Goal: Communication & Community: Answer question/provide support

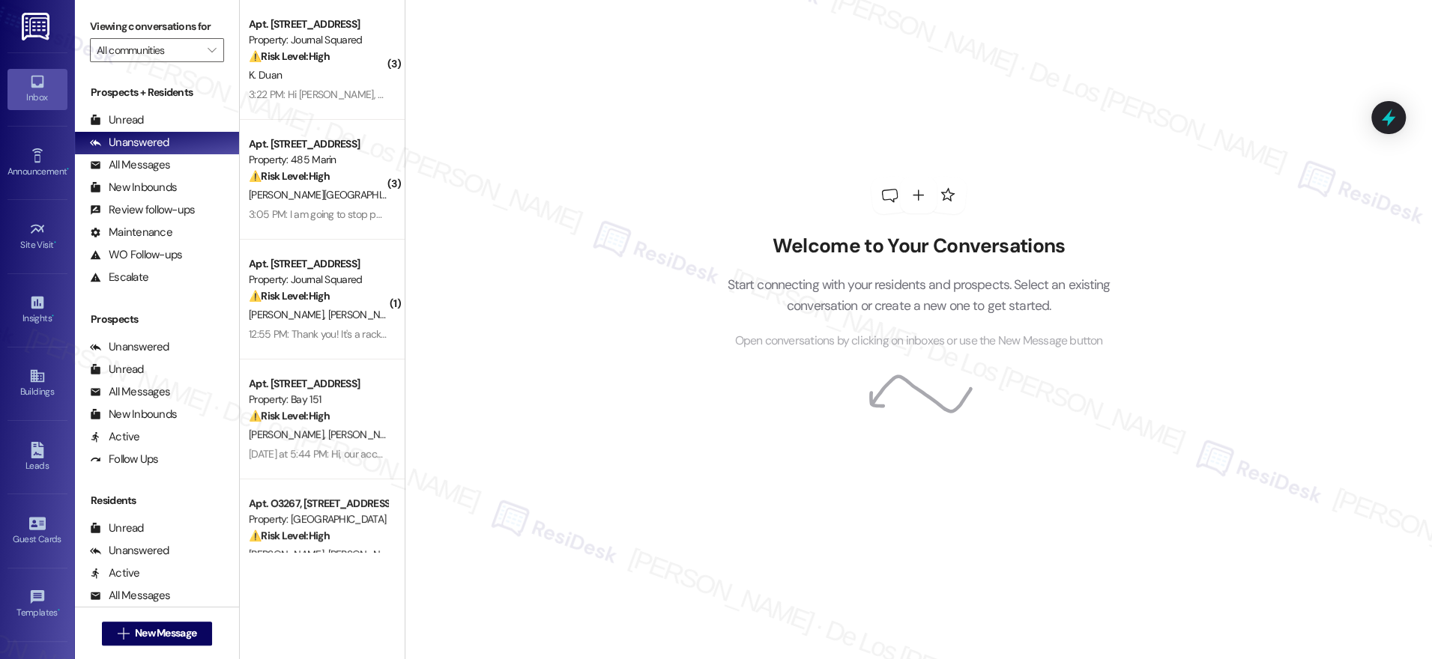
scroll to position [299, 0]
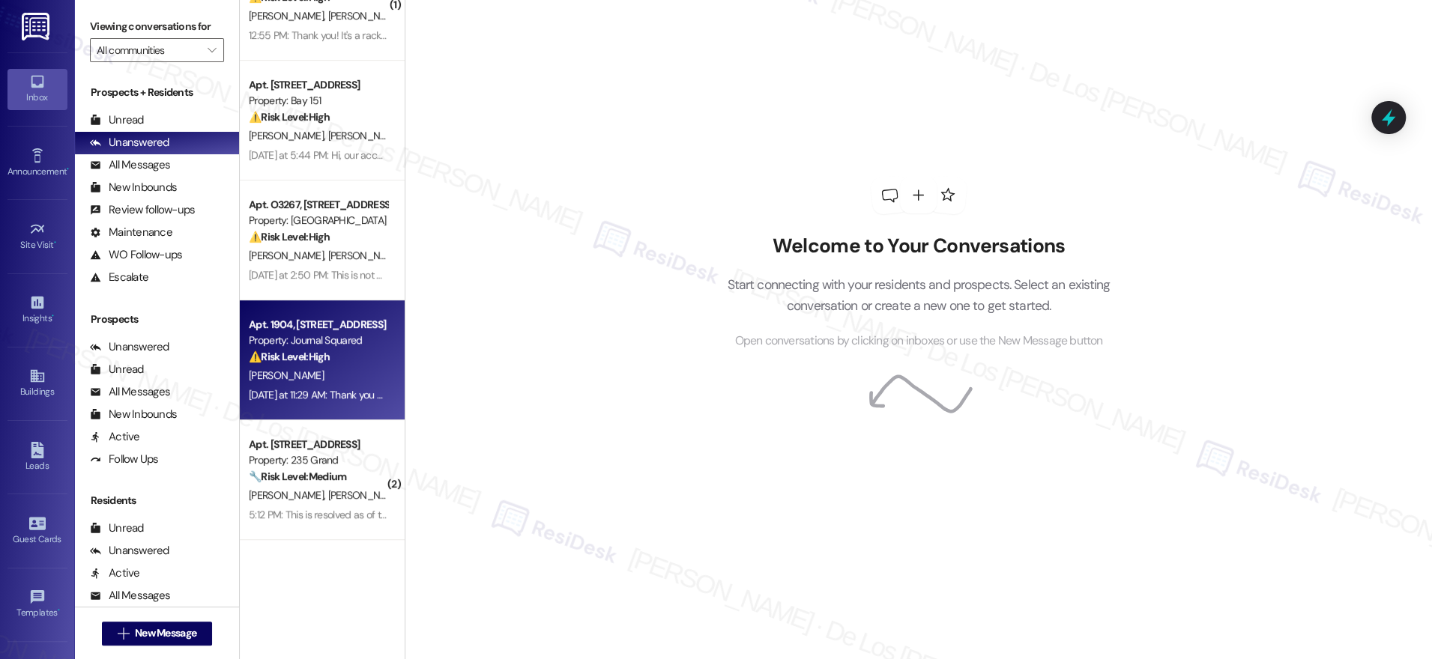
click at [303, 368] on div "[PERSON_NAME]" at bounding box center [318, 375] width 142 height 19
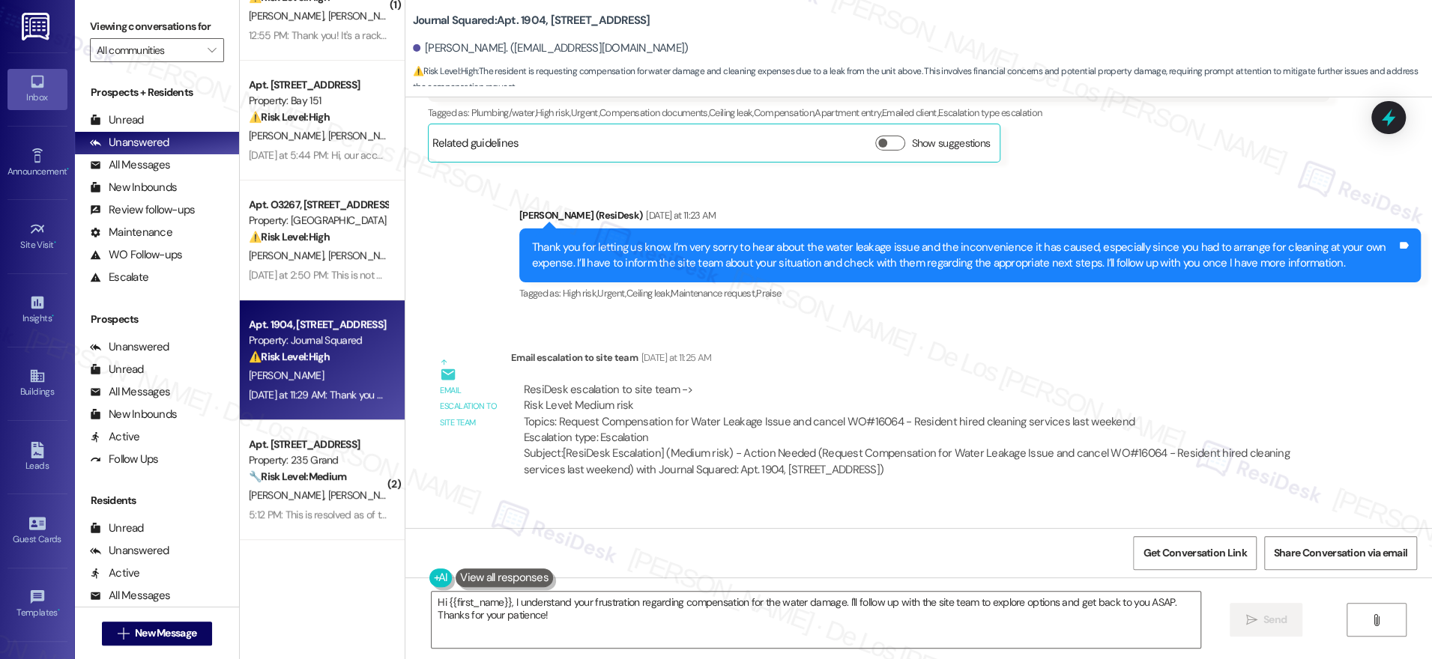
scroll to position [10483, 0]
click at [574, 632] on textarea "Hi {{first_name}}, I understand your frustration regarding compensation for the…" at bounding box center [816, 620] width 769 height 56
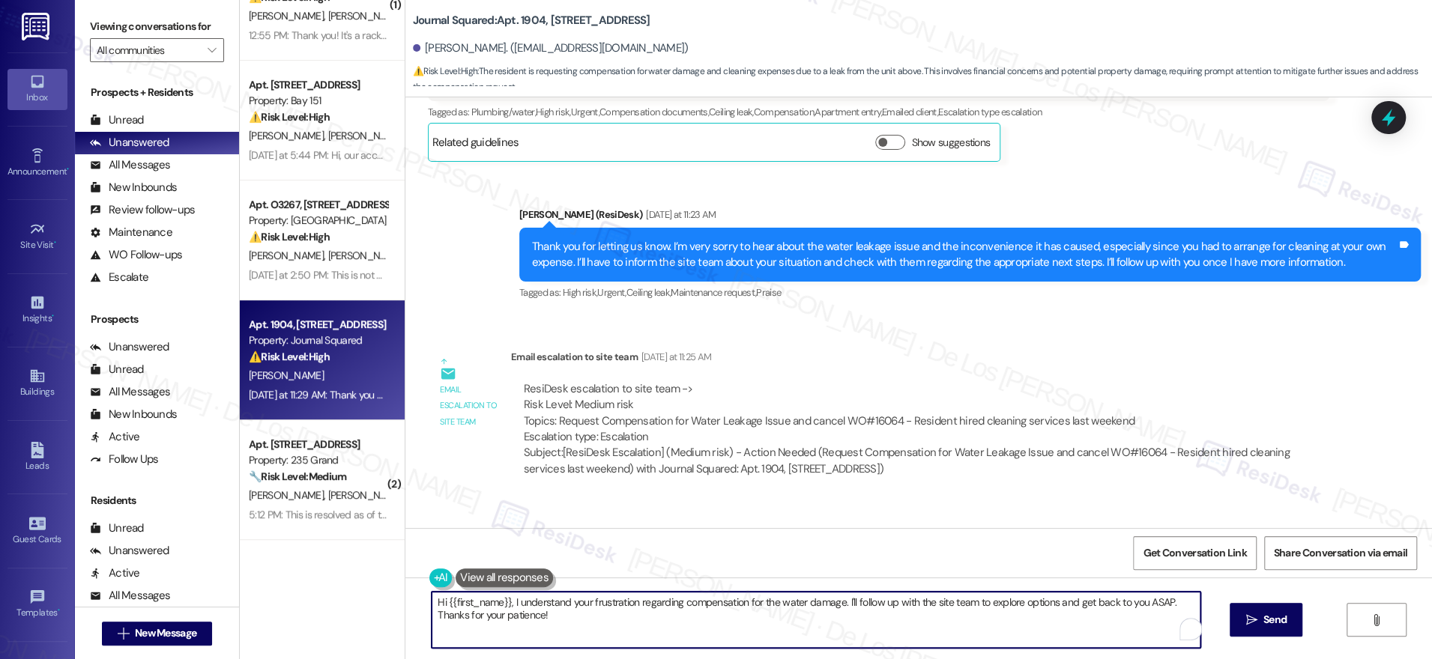
click at [574, 632] on textarea "Hi {{first_name}}, I understand your frustration regarding compensation for the…" at bounding box center [816, 620] width 769 height 56
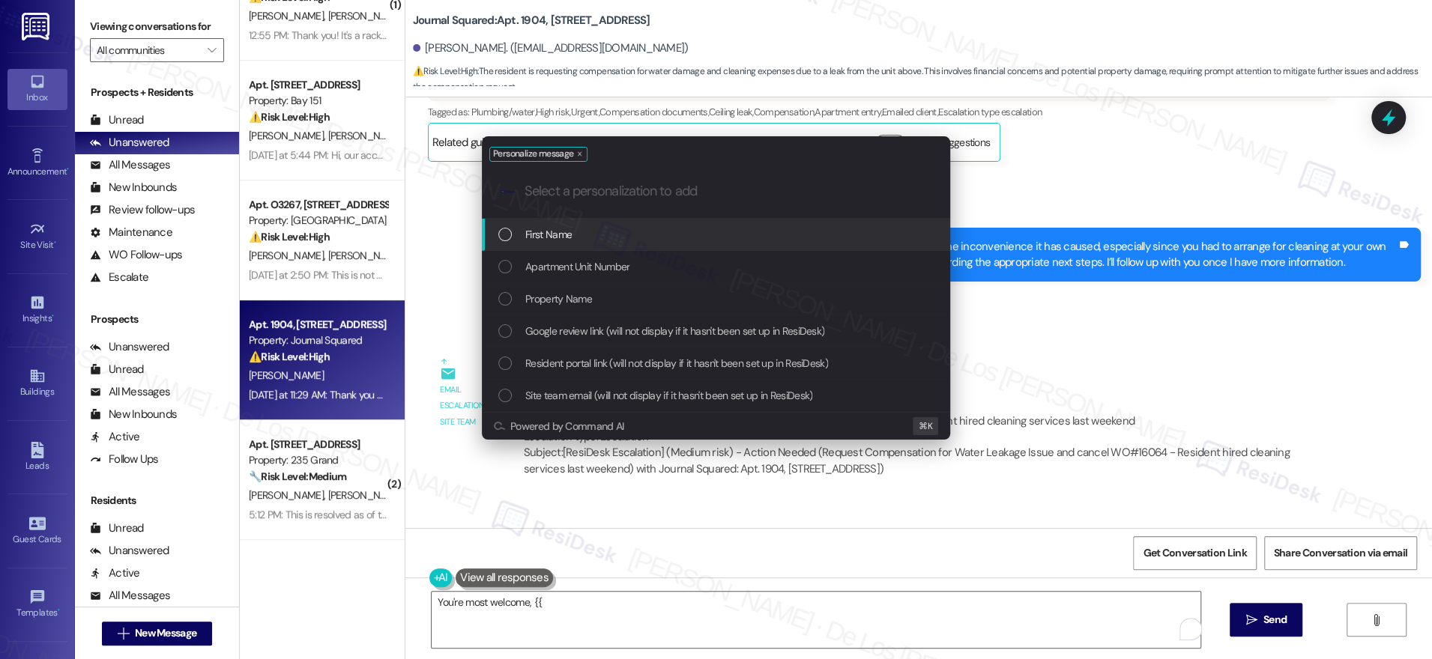
click at [595, 235] on div "First Name" at bounding box center [717, 234] width 438 height 16
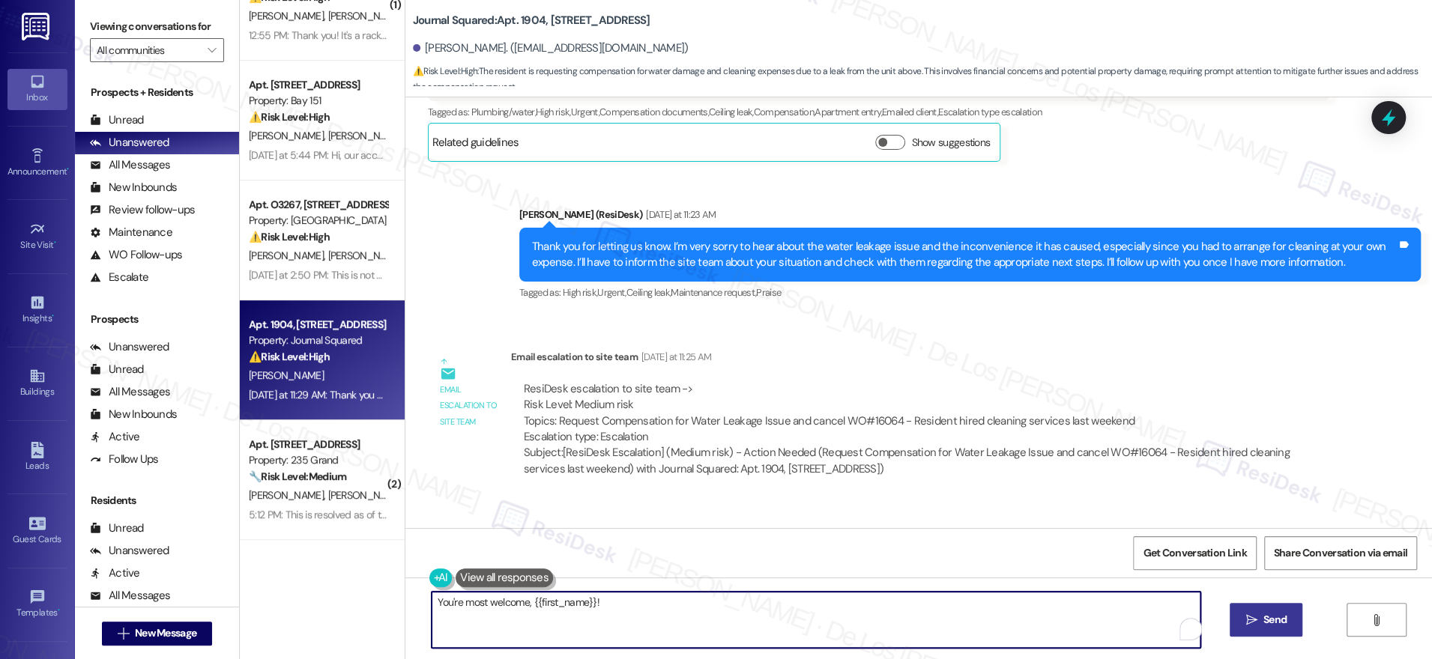
type textarea "You're most welcome, {{first_name}}!"
click at [1259, 610] on button " Send" at bounding box center [1265, 620] width 73 height 34
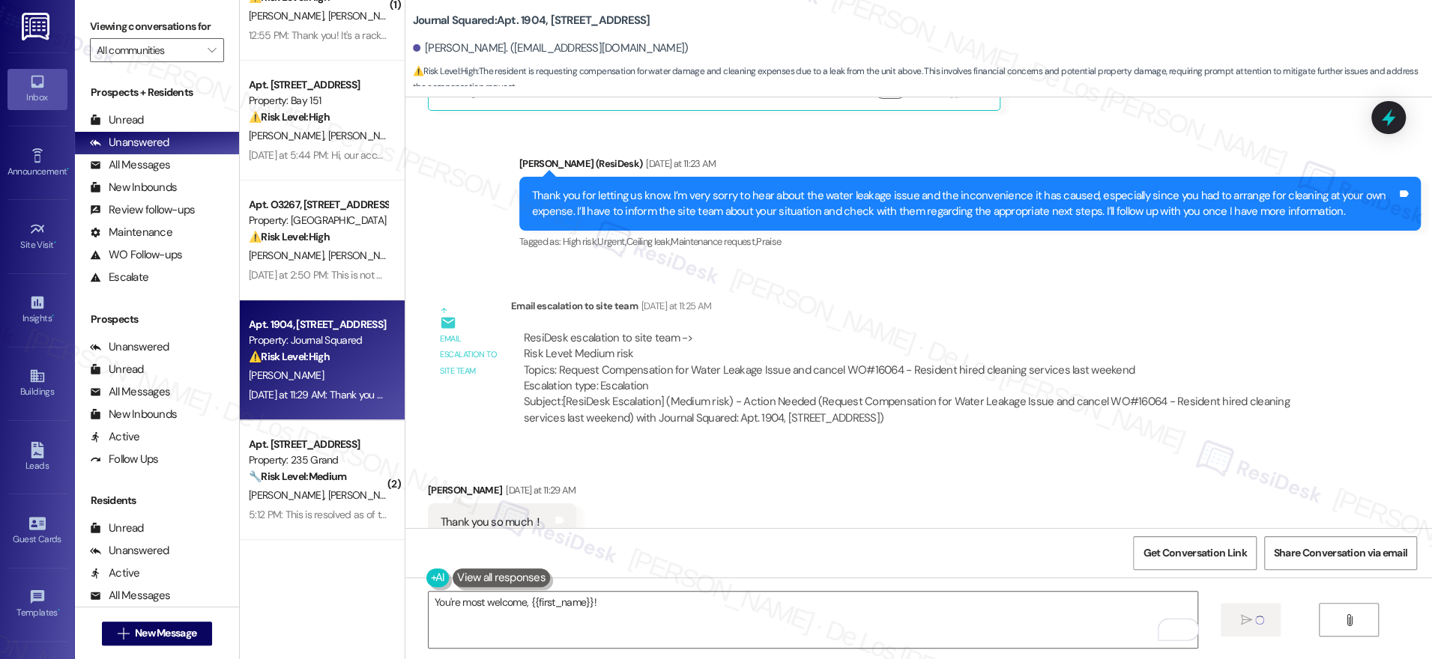
scroll to position [10587, 0]
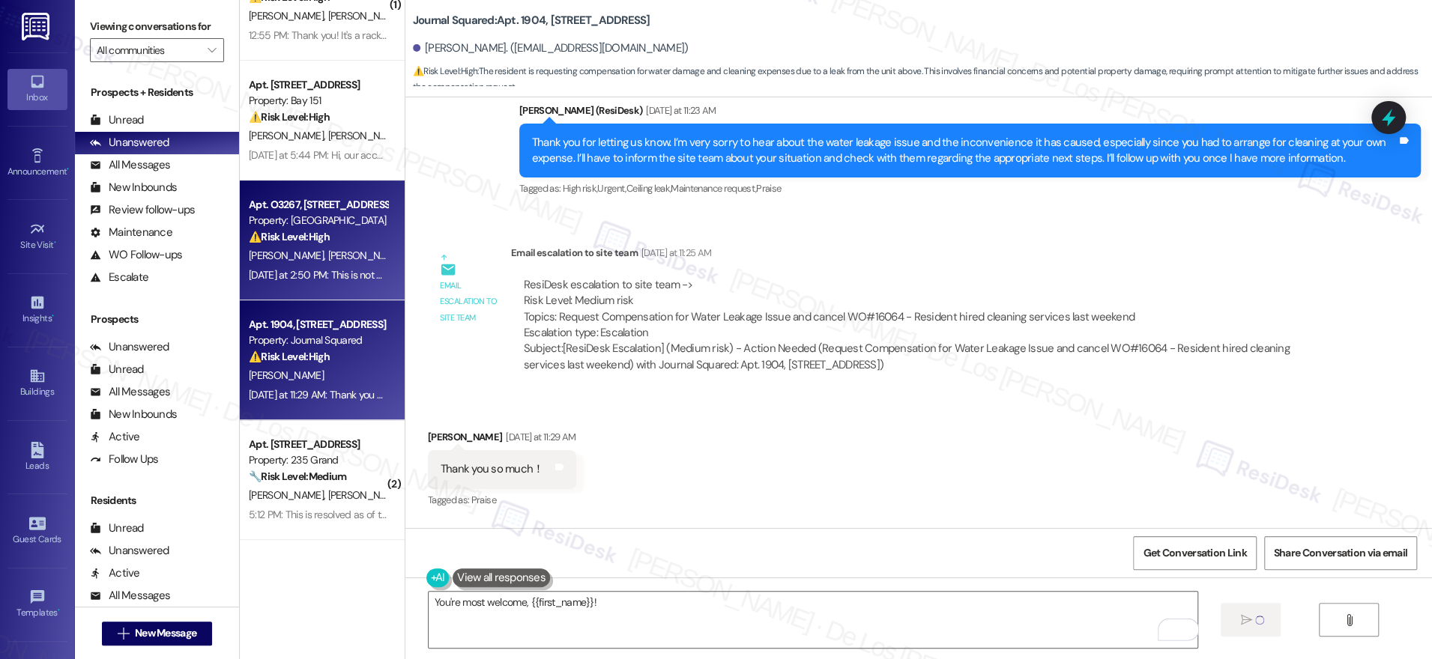
click at [357, 256] on div "[PERSON_NAME] [PERSON_NAME]" at bounding box center [318, 255] width 142 height 19
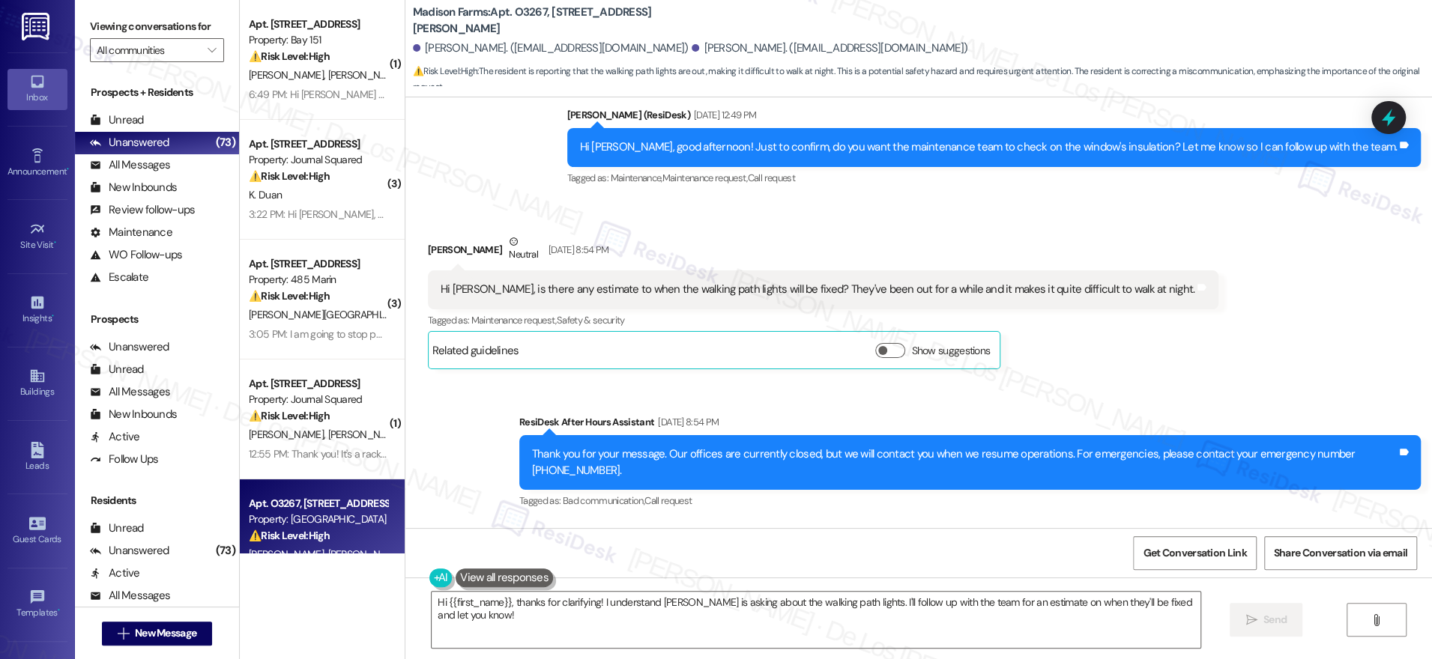
scroll to position [1916, 0]
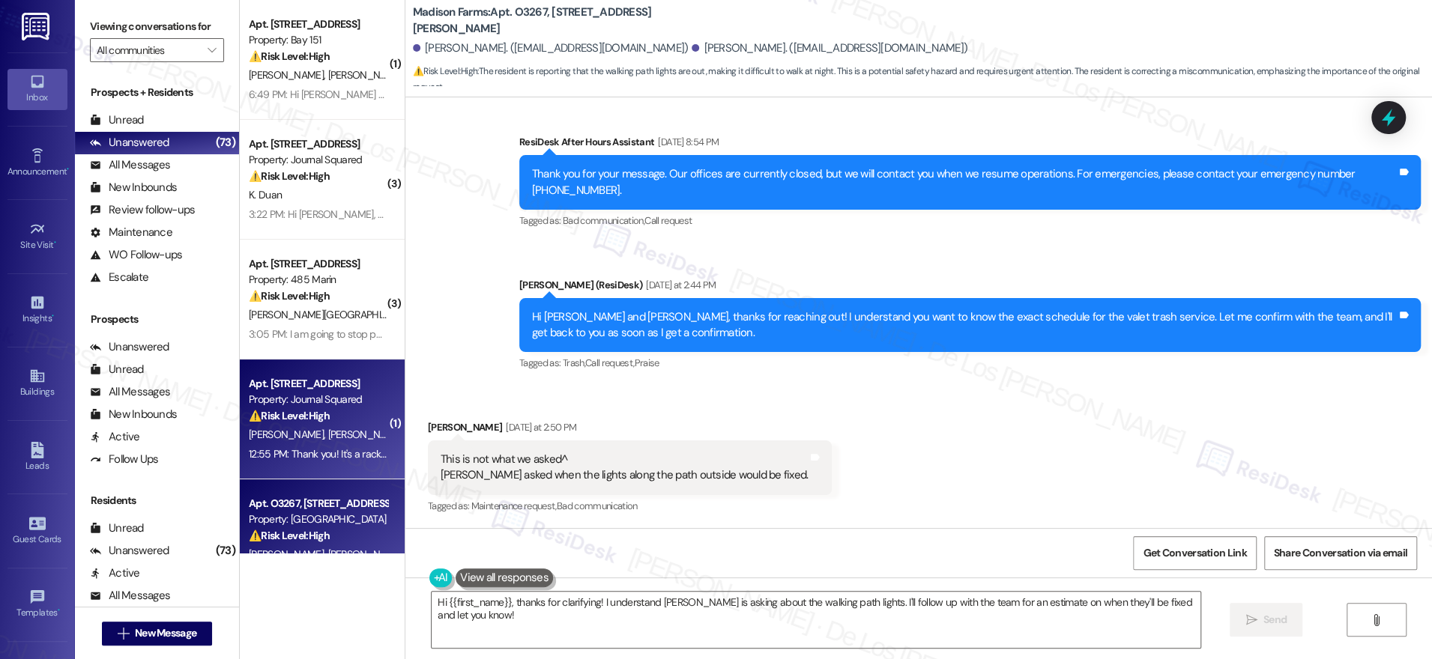
click at [330, 440] on div "[PERSON_NAME] [PERSON_NAME]" at bounding box center [318, 435] width 142 height 19
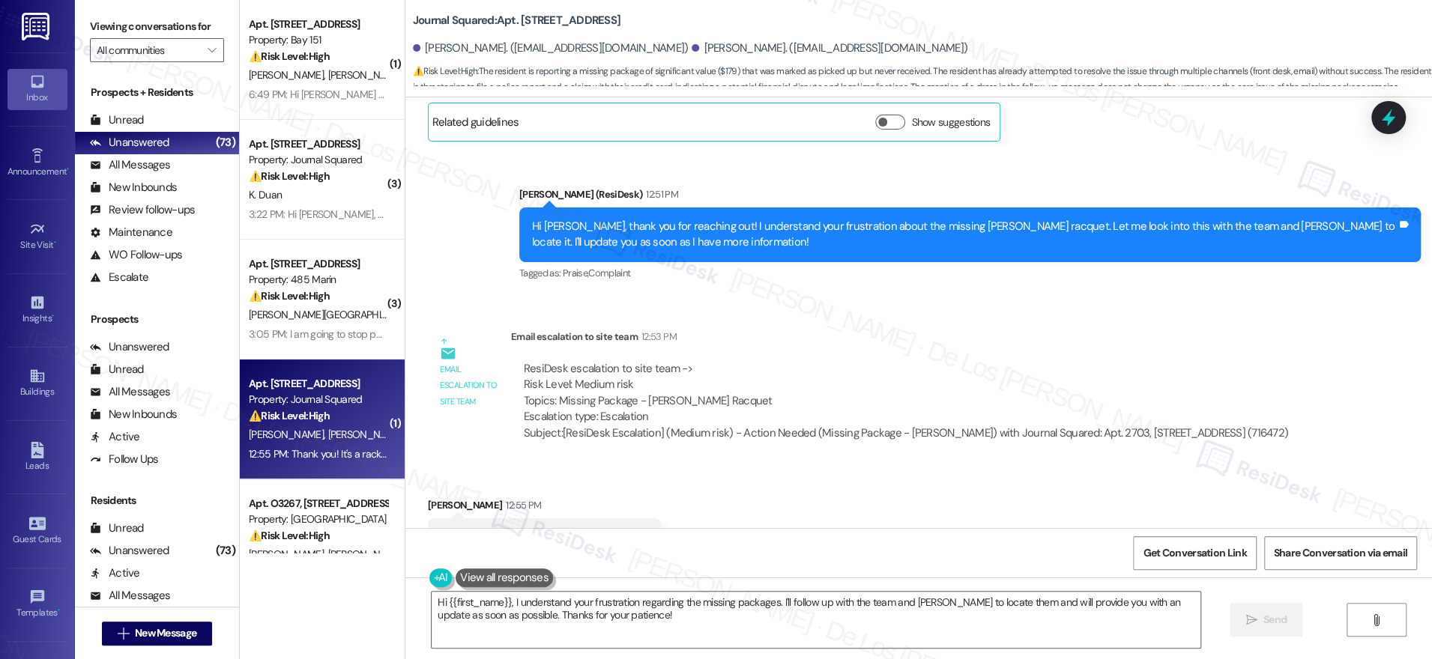
scroll to position [16490, 0]
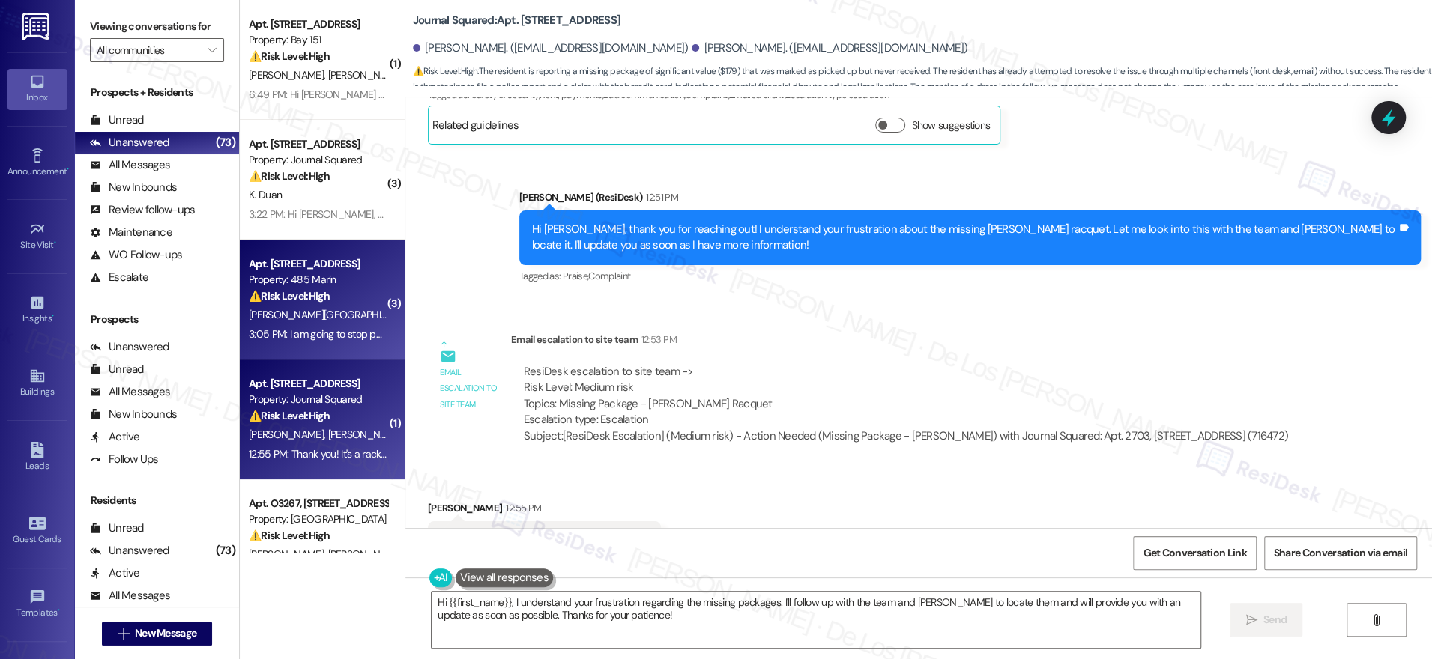
click at [311, 296] on strong "⚠️ Risk Level: High" at bounding box center [289, 295] width 81 height 13
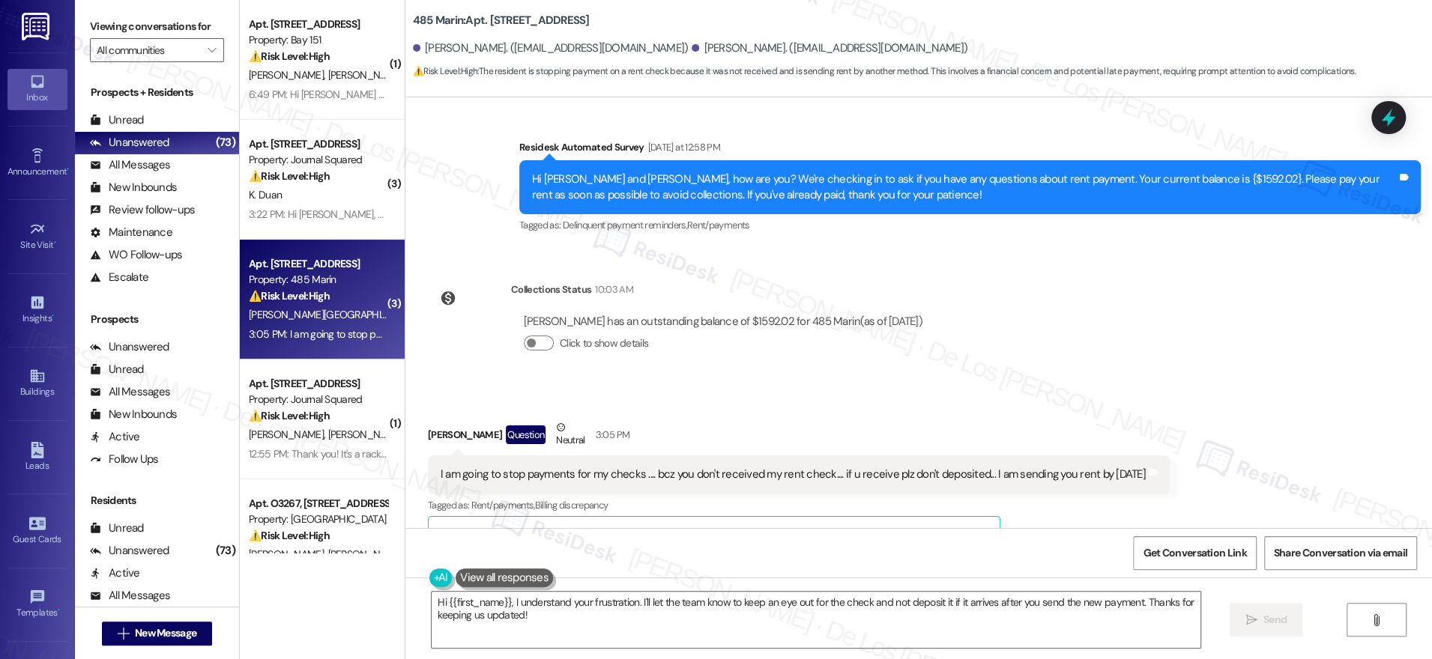
scroll to position [10346, 0]
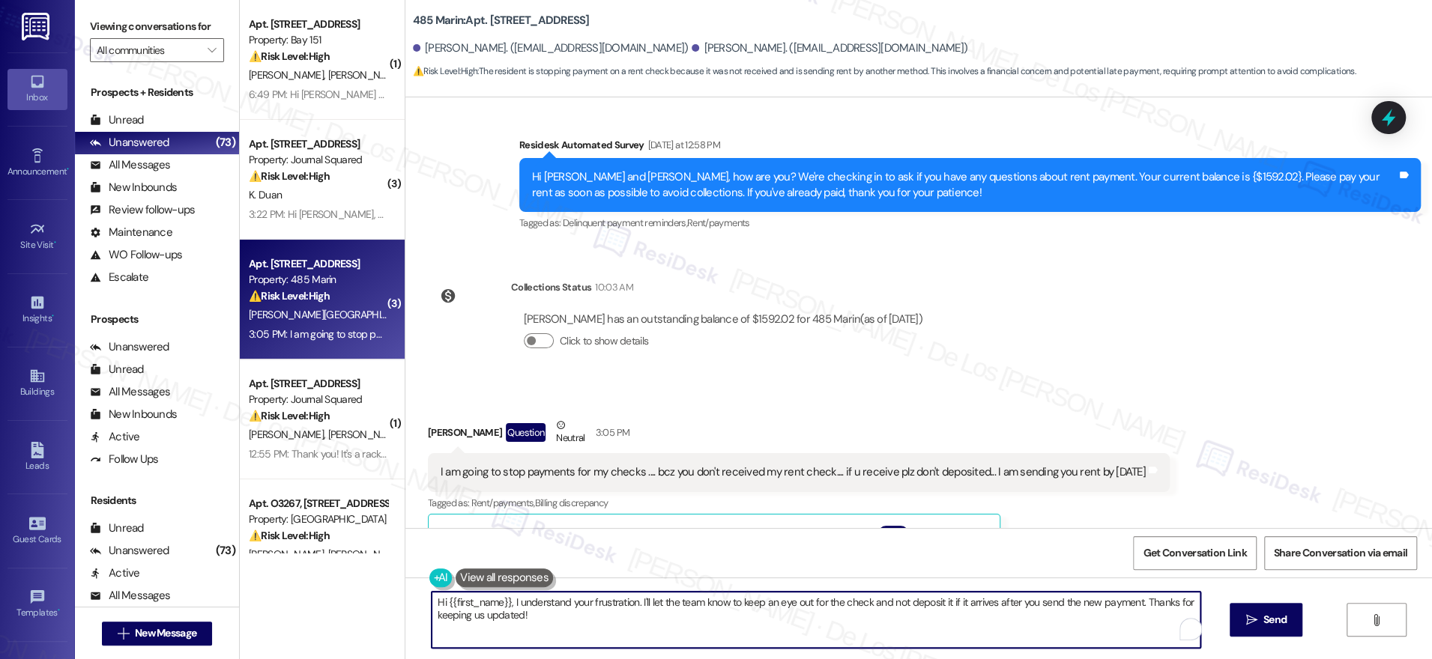
drag, startPoint x: 627, startPoint y: 604, endPoint x: 588, endPoint y: 594, distance: 40.2
click at [582, 598] on textarea "Hi {{first_name}}, I understand your frustration. I'll let the team know to kee…" at bounding box center [816, 620] width 769 height 56
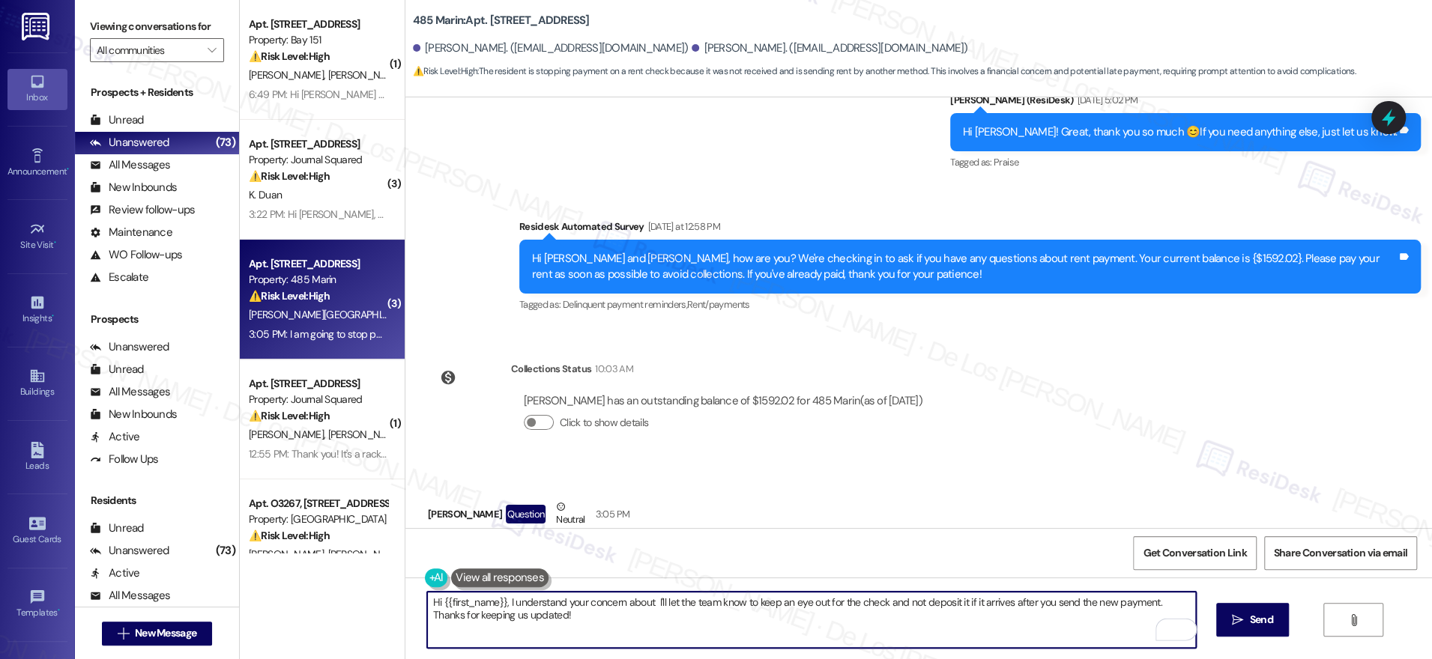
scroll to position [10393, 0]
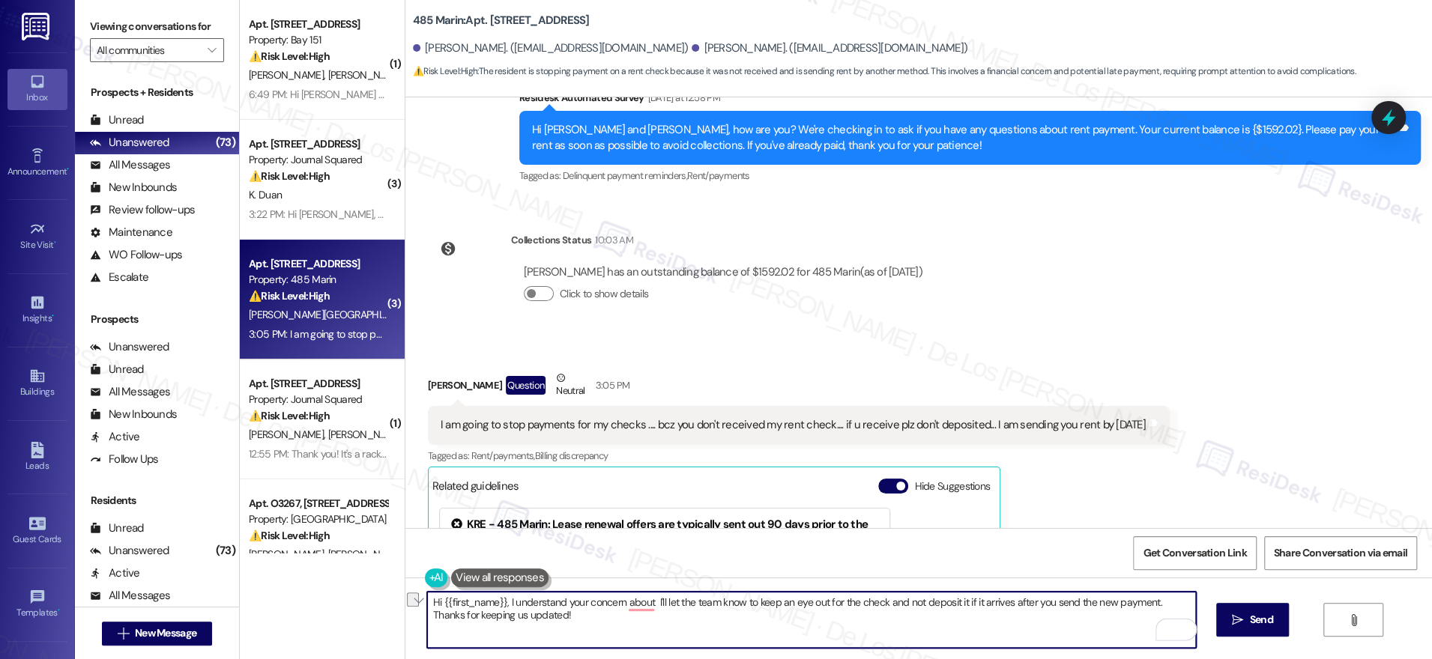
drag, startPoint x: 496, startPoint y: 602, endPoint x: 581, endPoint y: 600, distance: 85.4
click at [563, 596] on textarea "Hi {{first_name}}, I understand your concern about I'll let the team know to ke…" at bounding box center [811, 620] width 769 height 56
click at [607, 606] on textarea "Hi {{first_name}}, I understand your concern about I'll let the team know to ke…" at bounding box center [811, 620] width 769 height 56
drag, startPoint x: 555, startPoint y: 603, endPoint x: 640, endPoint y: 601, distance: 84.7
click at [638, 603] on textarea "Hi {{first_name}}, I understand your concern about I'll let the team know to ke…" at bounding box center [811, 620] width 769 height 56
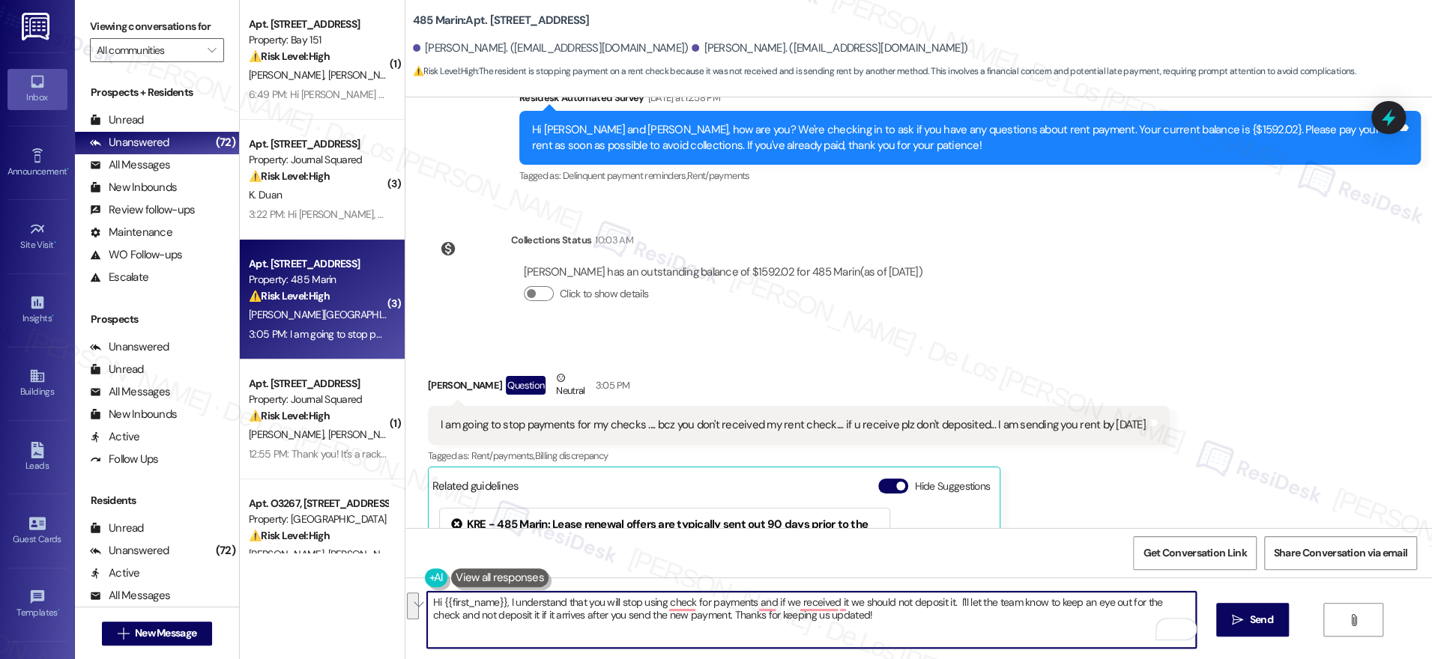
drag, startPoint x: 1036, startPoint y: 603, endPoint x: 693, endPoint y: 617, distance: 343.4
click at [691, 617] on textarea "Hi {{first_name}}, I understand that you will stop using check for payments and…" at bounding box center [811, 620] width 769 height 56
paste textarea "you’ll no longer be using checks for payments, and that if we receive one, we s…"
drag, startPoint x: 535, startPoint y: 618, endPoint x: 506, endPoint y: 617, distance: 28.5
click at [506, 617] on textarea "Hi {{first_name}}, I understand you’ll no longer be using checks for payments, …" at bounding box center [811, 620] width 769 height 56
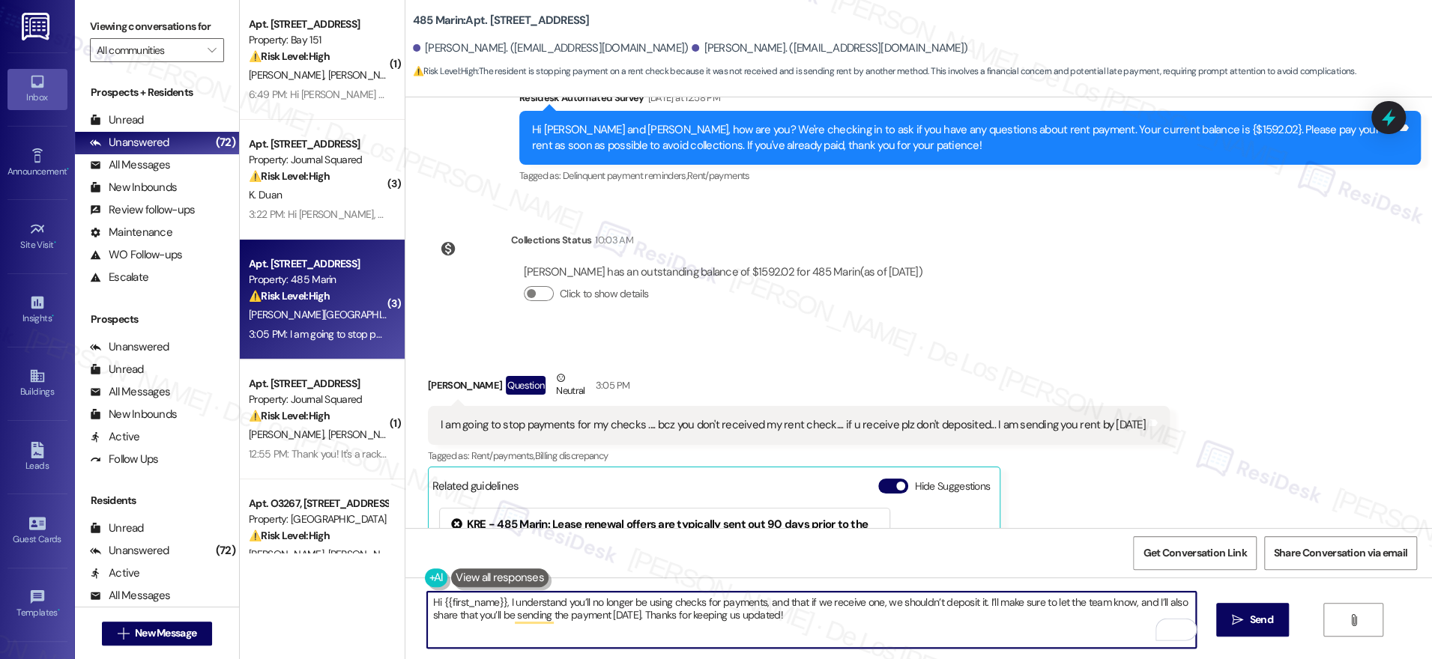
click at [829, 620] on textarea "Hi {{first_name}}, I understand you’ll no longer be using checks for payments, …" at bounding box center [811, 620] width 769 height 56
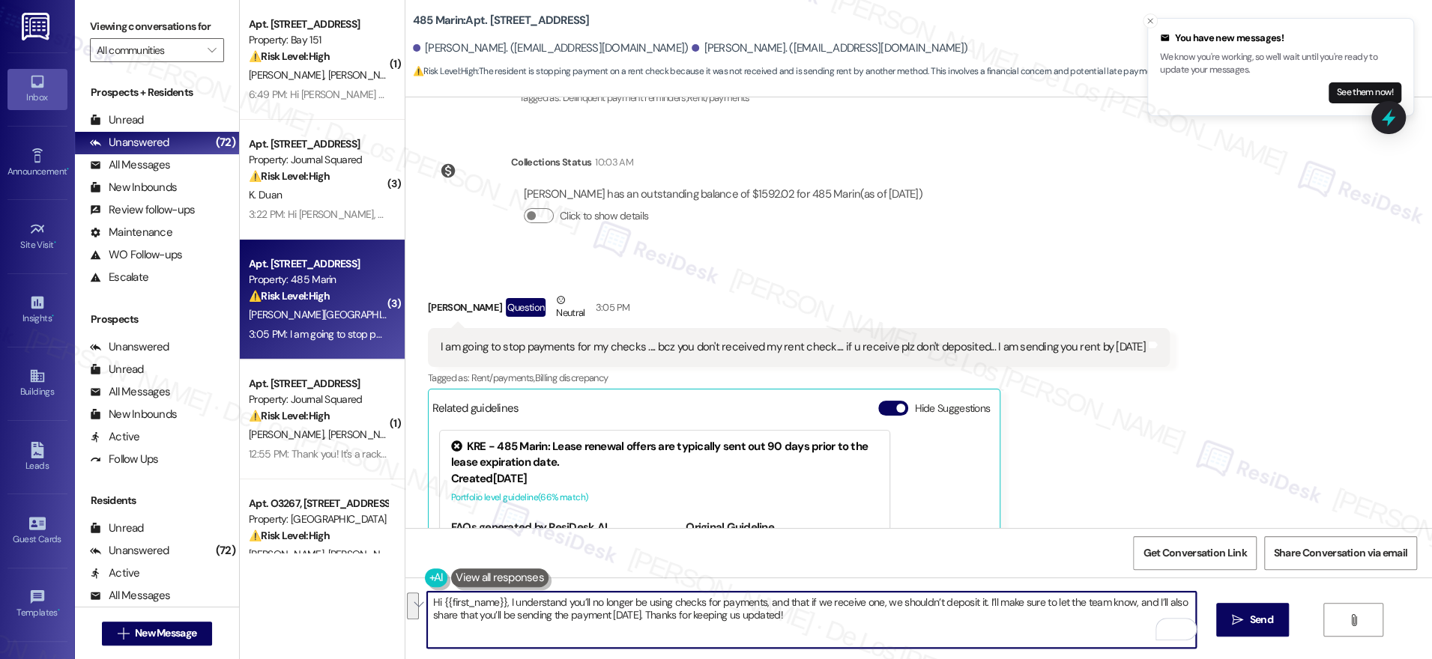
scroll to position [10567, 0]
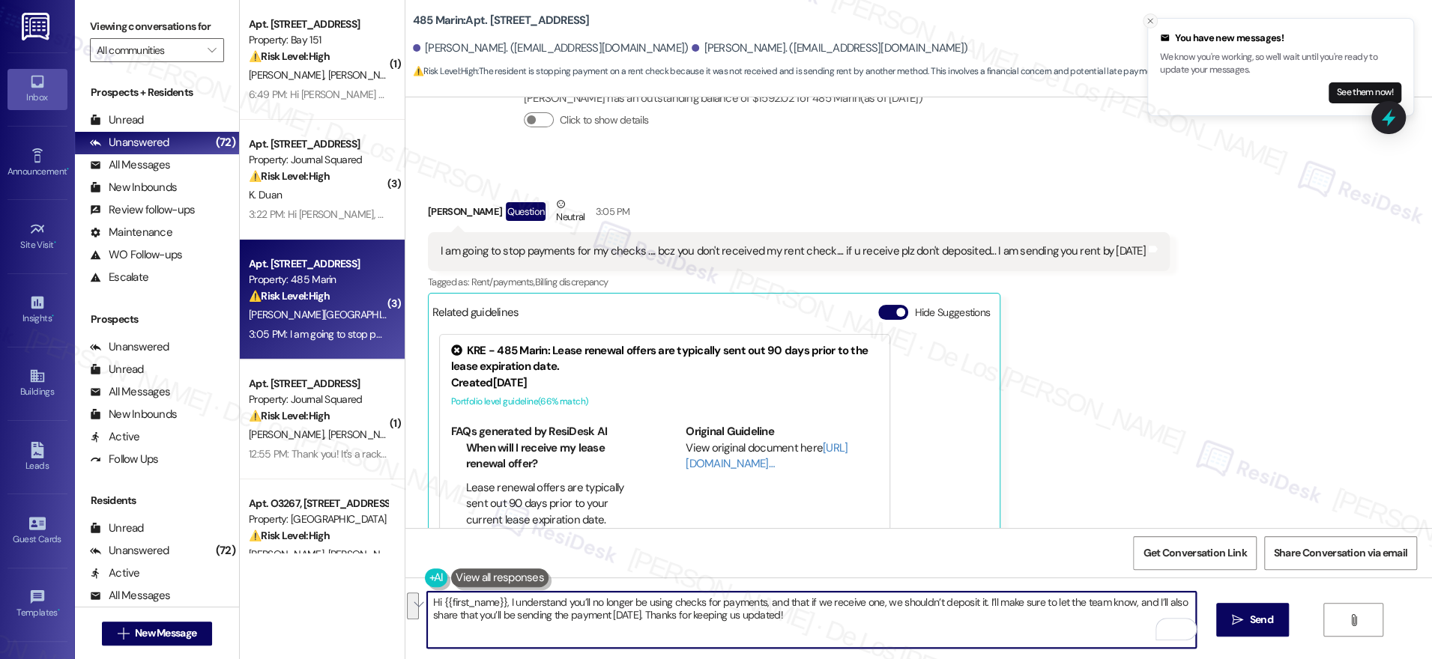
type textarea "Hi {{first_name}}, I understand you’ll no longer be using checks for payments, …"
click at [1150, 17] on icon "Close toast" at bounding box center [1150, 20] width 9 height 9
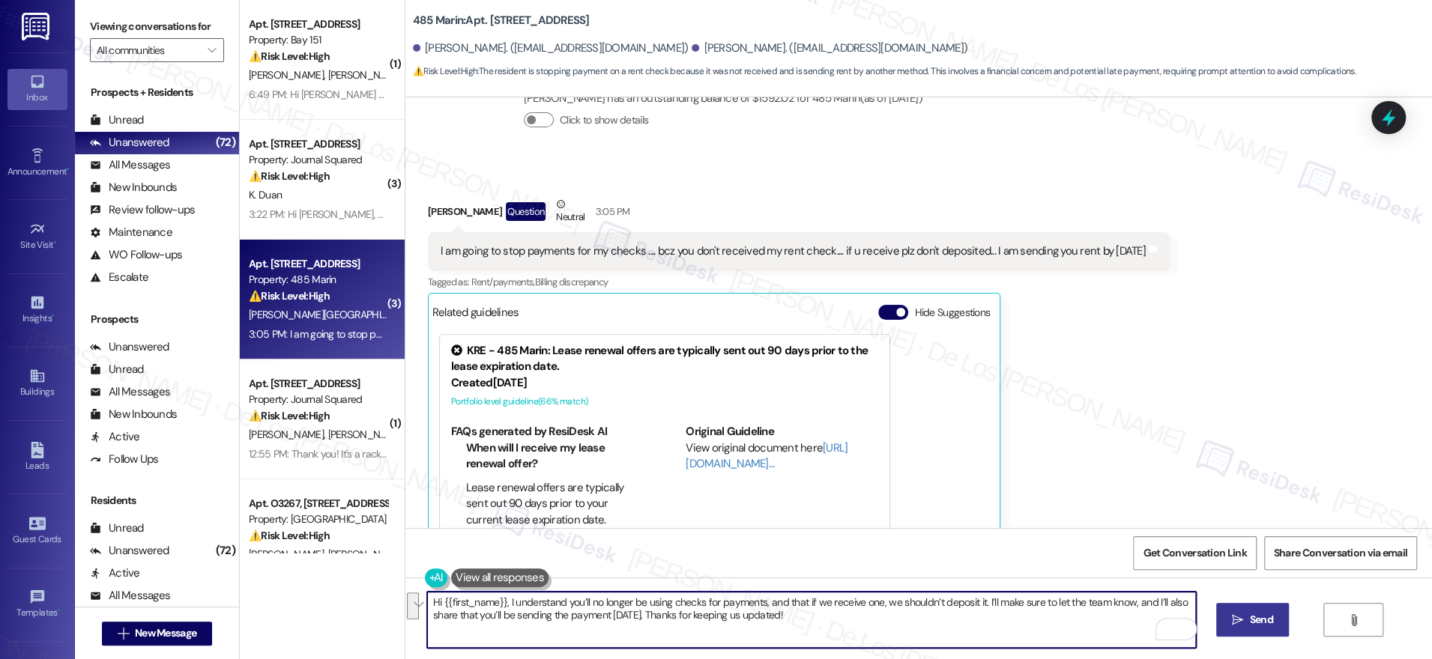
click at [1235, 612] on span " Send" at bounding box center [1252, 620] width 47 height 16
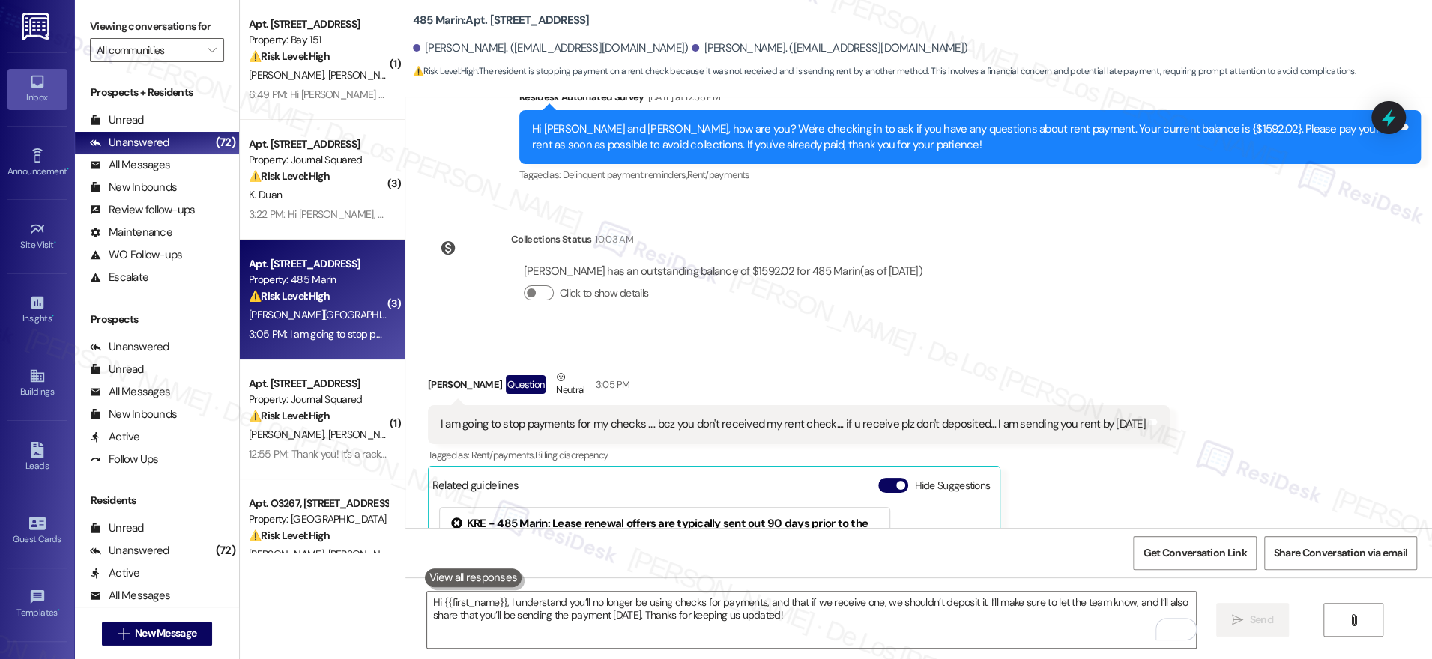
scroll to position [10306, 0]
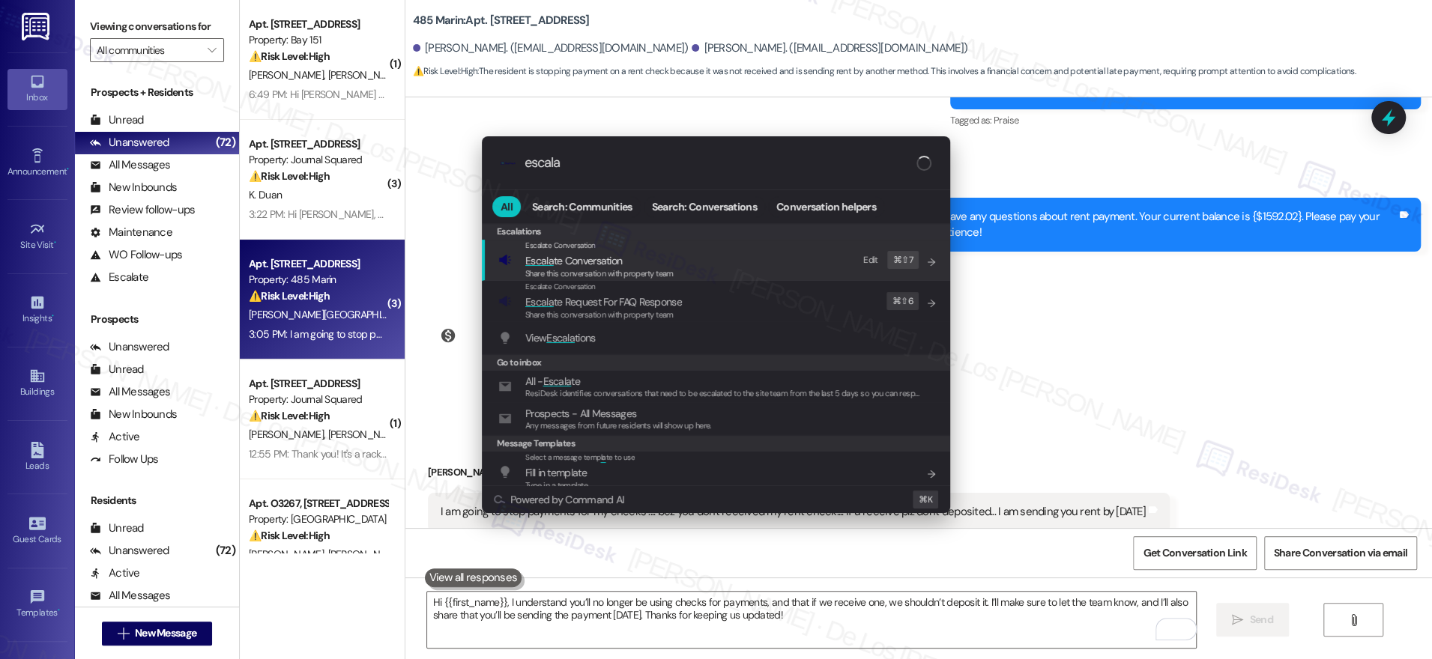
type input "escala"
click at [679, 252] on div "Escalate Conversation Escala te Conversation Share this conversation with prope…" at bounding box center [717, 260] width 438 height 40
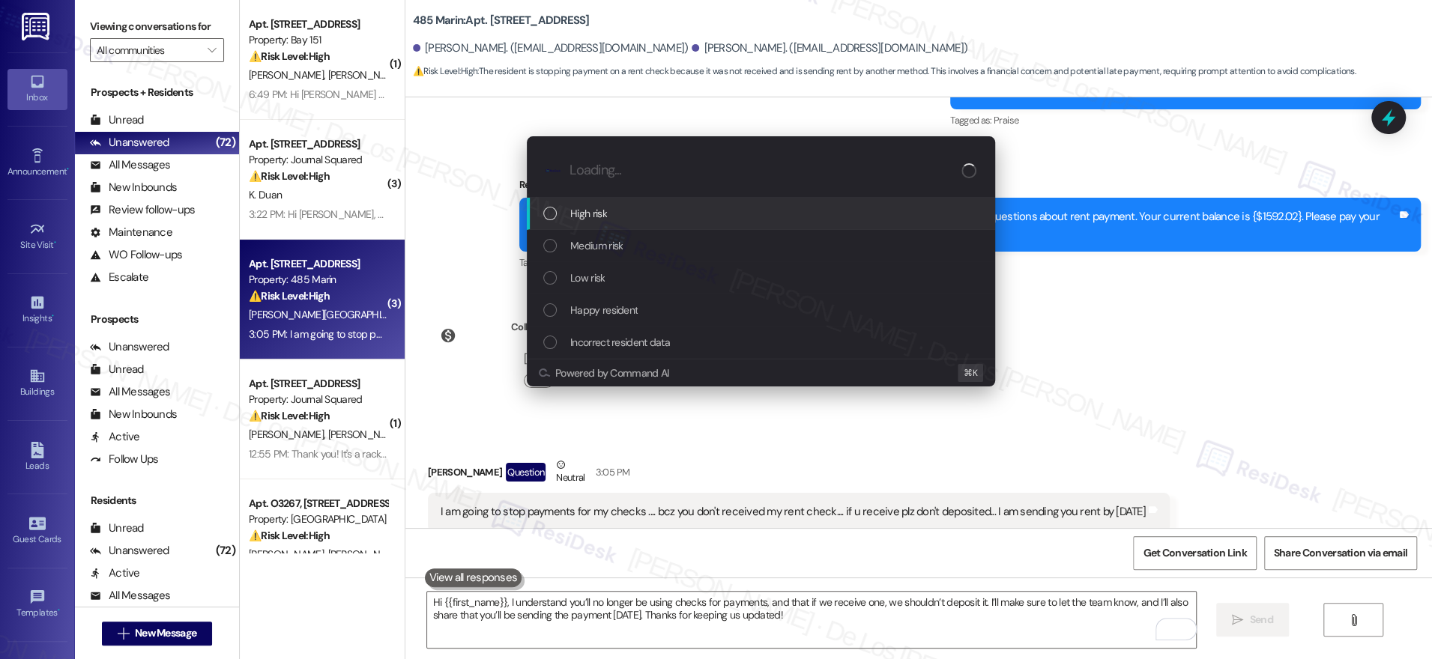
click at [614, 214] on div "High risk" at bounding box center [762, 213] width 438 height 16
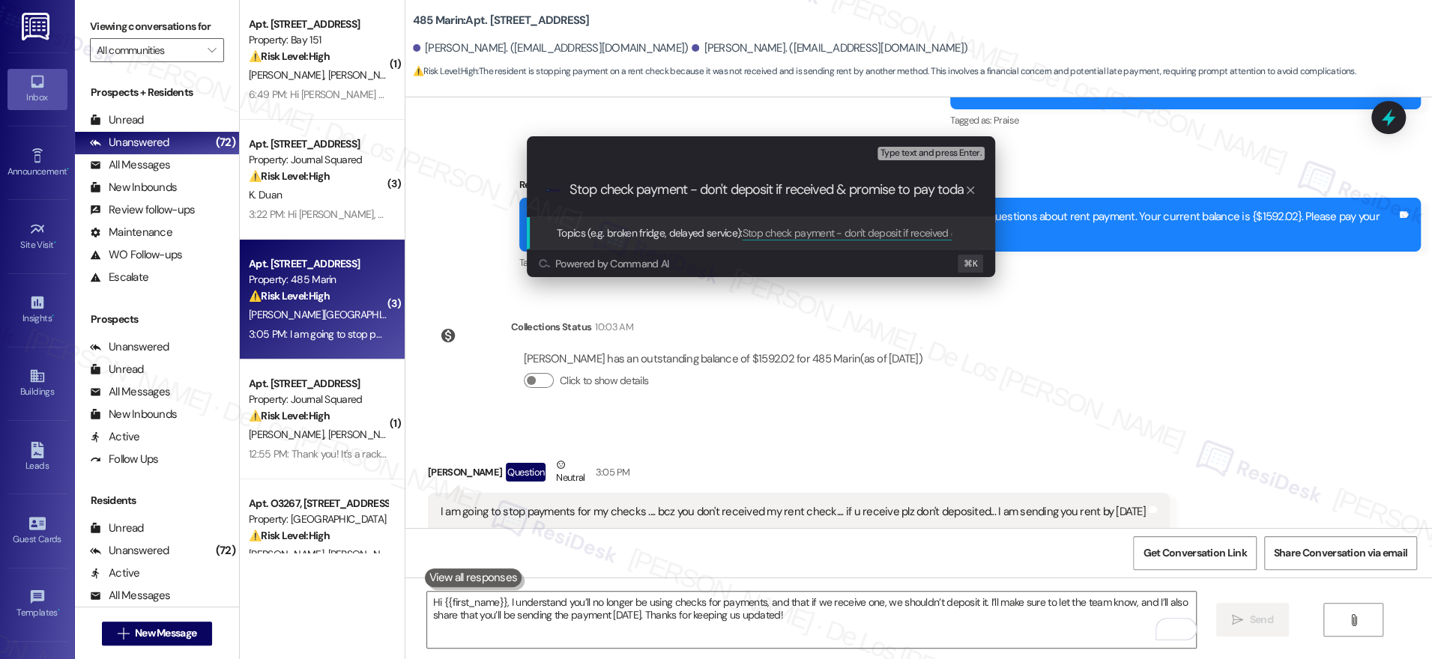
type input "Stop check payment - don't deposit if received & promise to pay [DATE]"
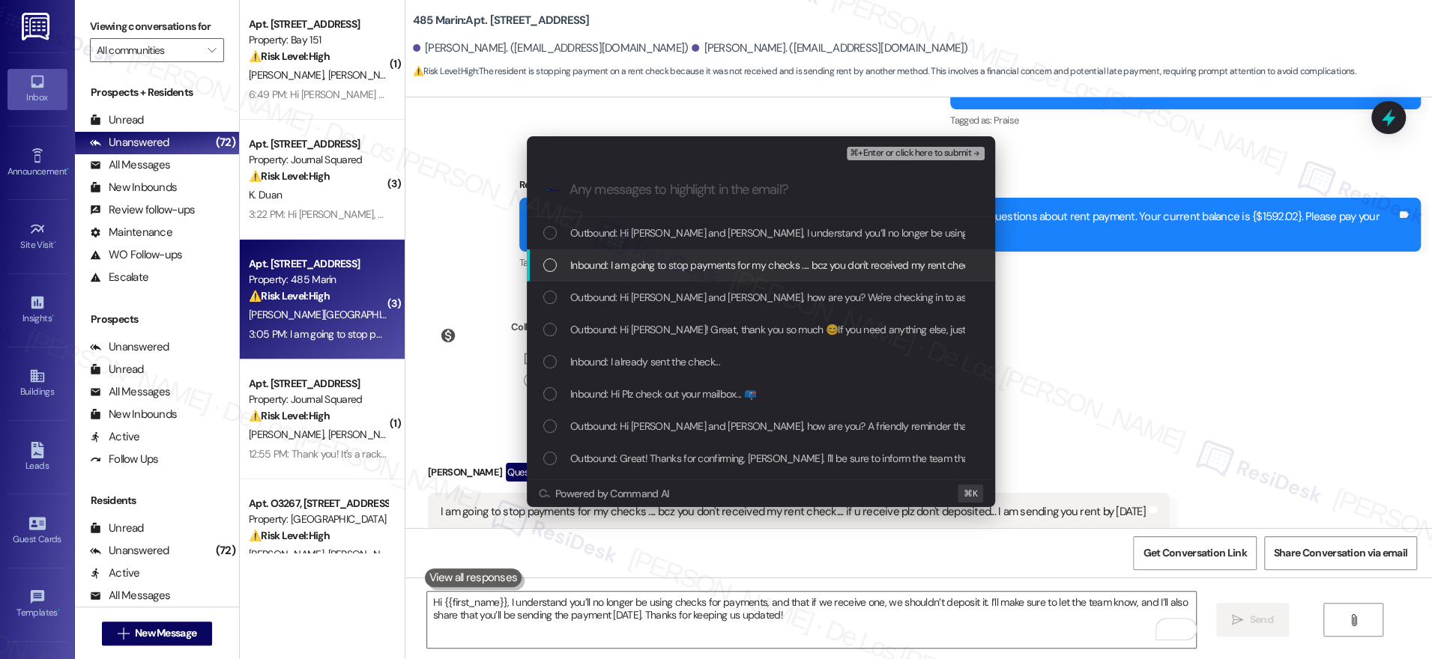
click at [680, 265] on span "Inbound: I am going to stop payments for my checks .... bcz you don't received …" at bounding box center [914, 265] width 689 height 16
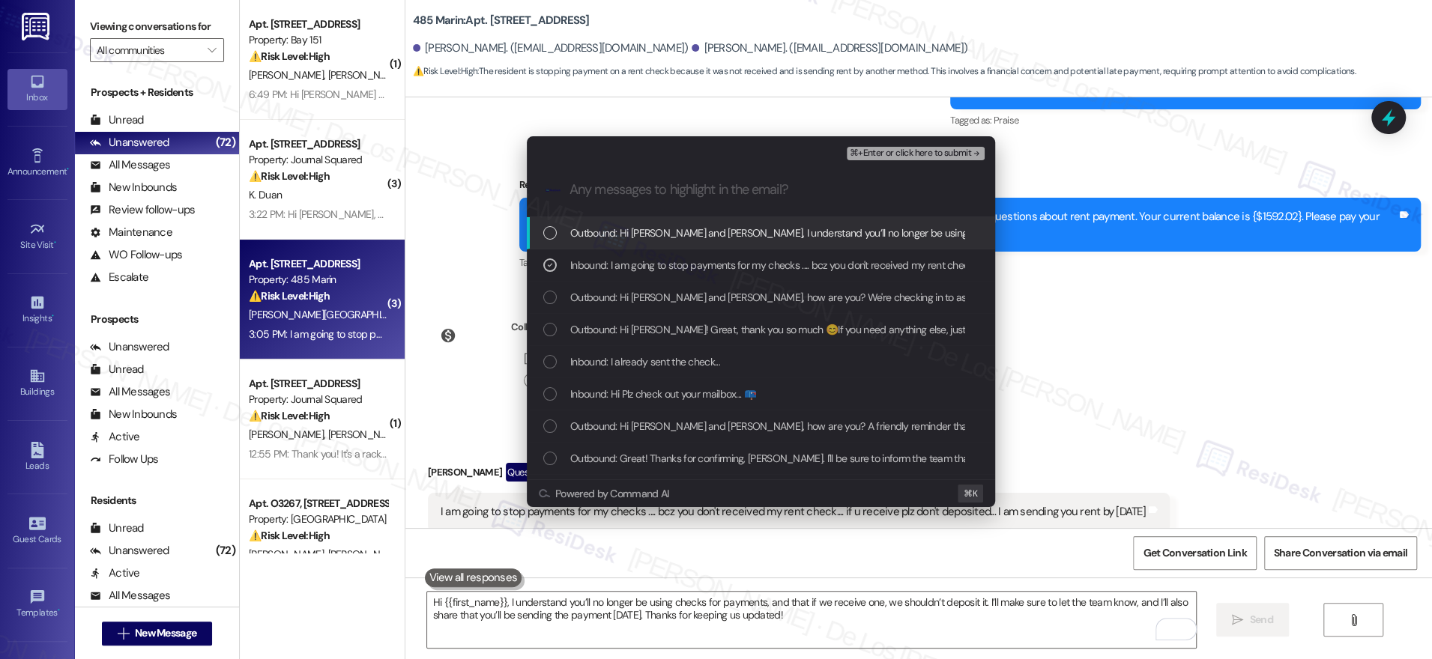
click at [868, 154] on span "⌘+Enter or click here to submit" at bounding box center [910, 153] width 121 height 10
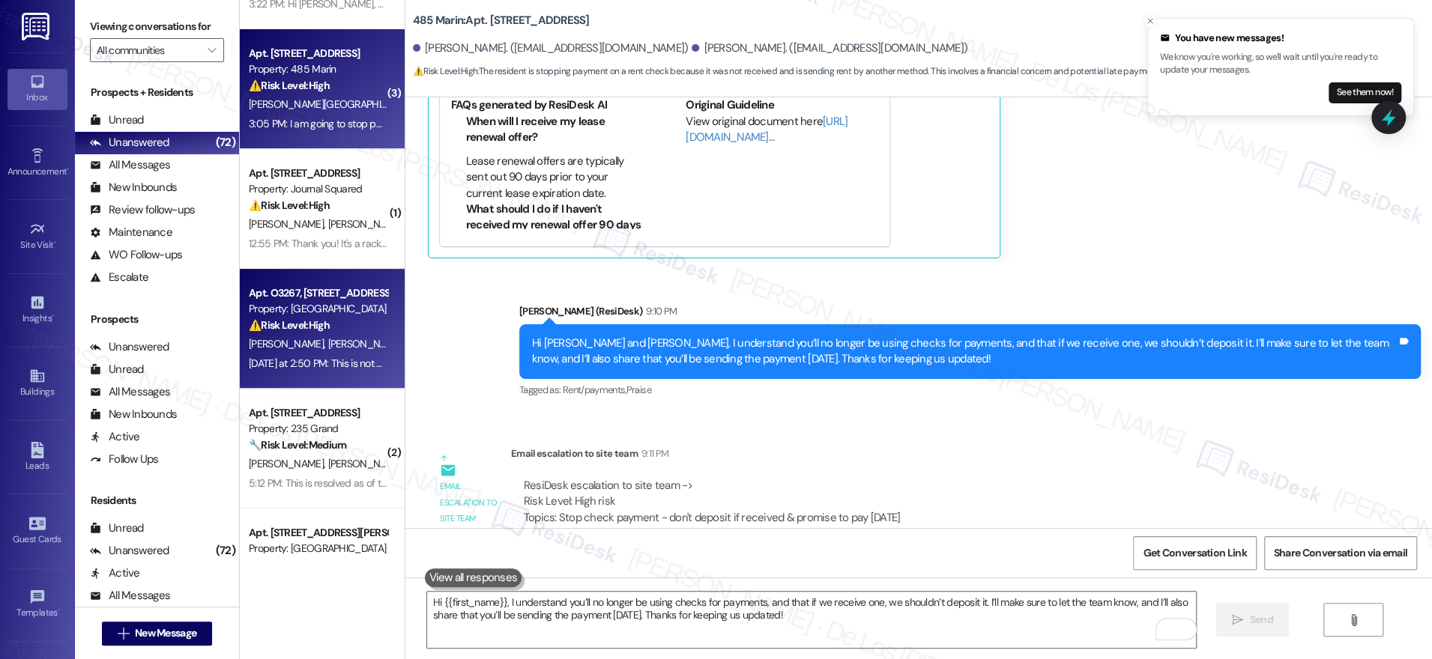
scroll to position [167, 0]
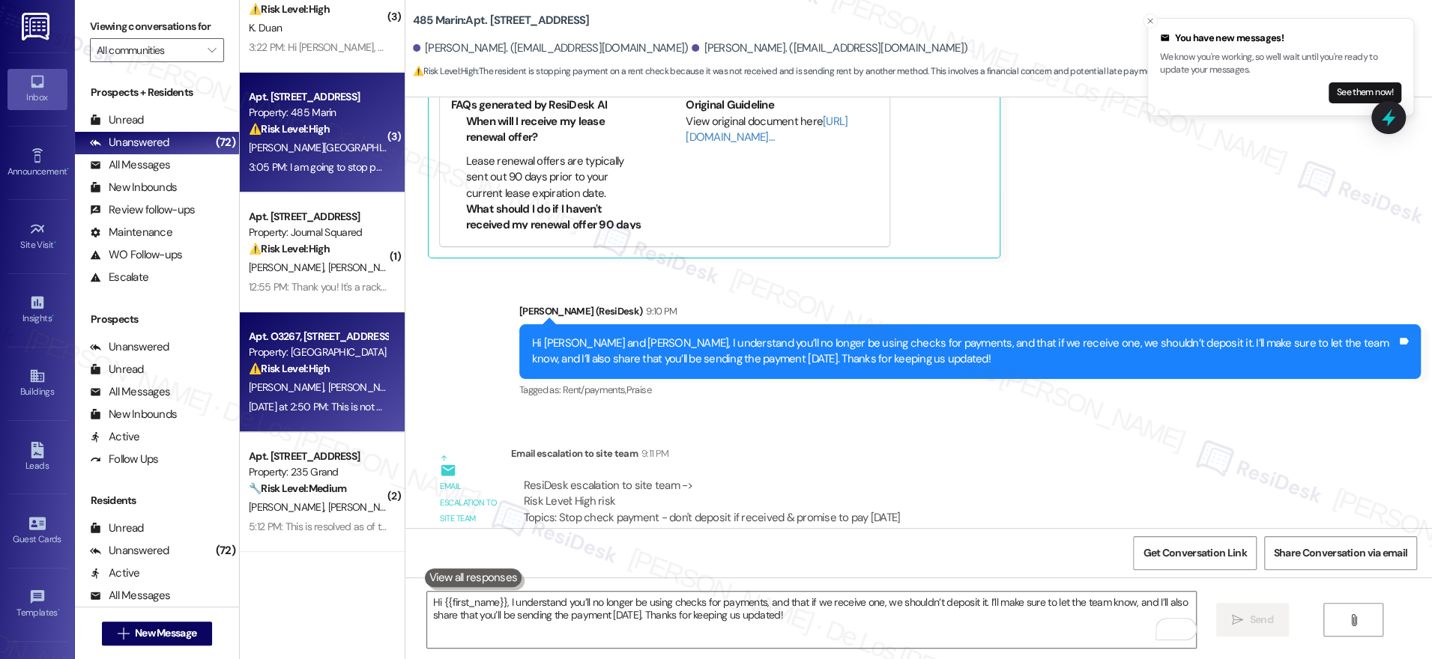
click at [330, 378] on div "[PERSON_NAME] [PERSON_NAME]" at bounding box center [318, 387] width 142 height 19
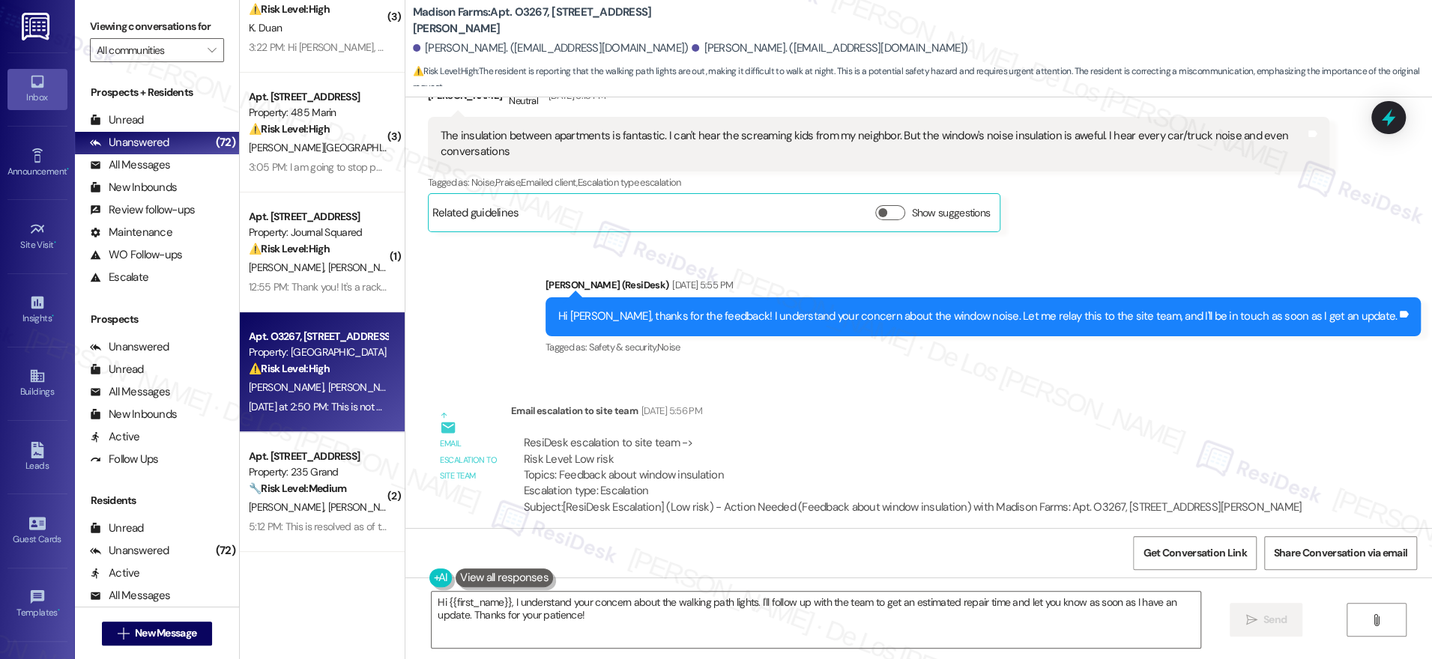
scroll to position [1533, 0]
